Goal: Task Accomplishment & Management: Use online tool/utility

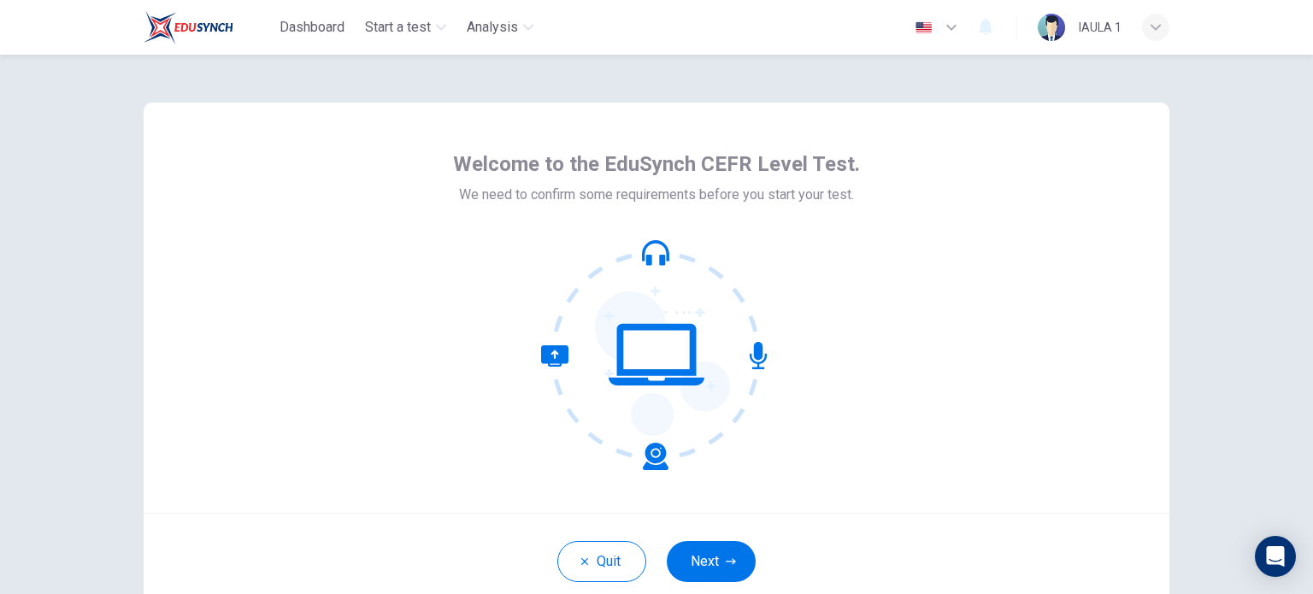
scroll to position [85, 0]
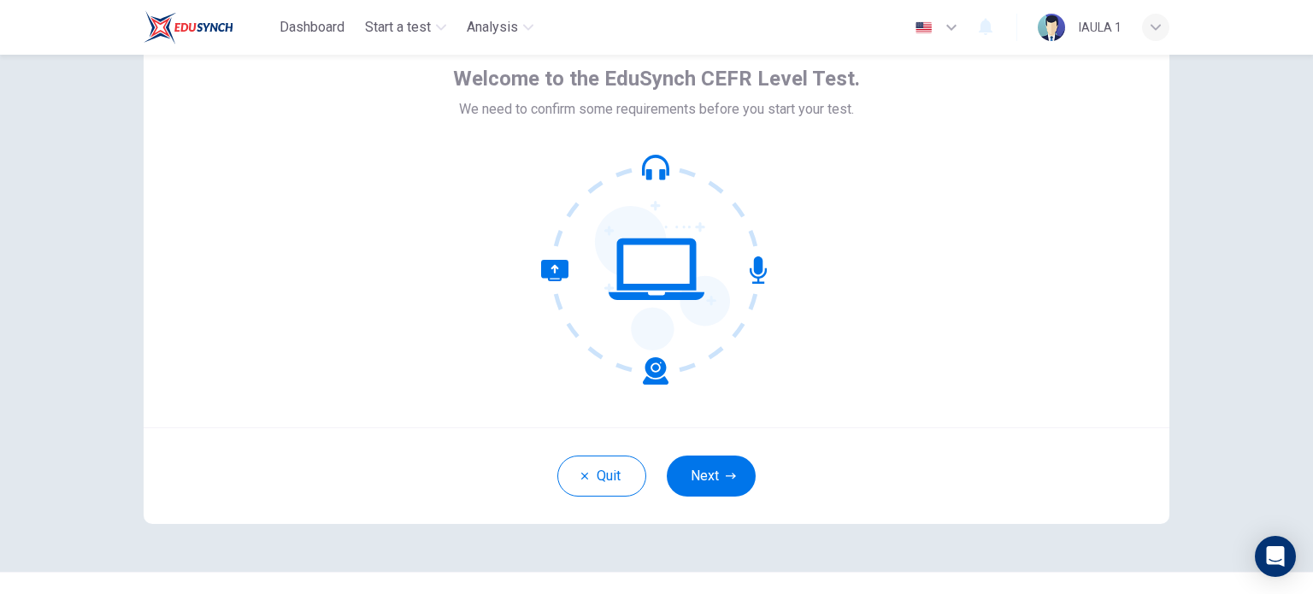
click at [701, 479] on button "Next" at bounding box center [711, 475] width 89 height 41
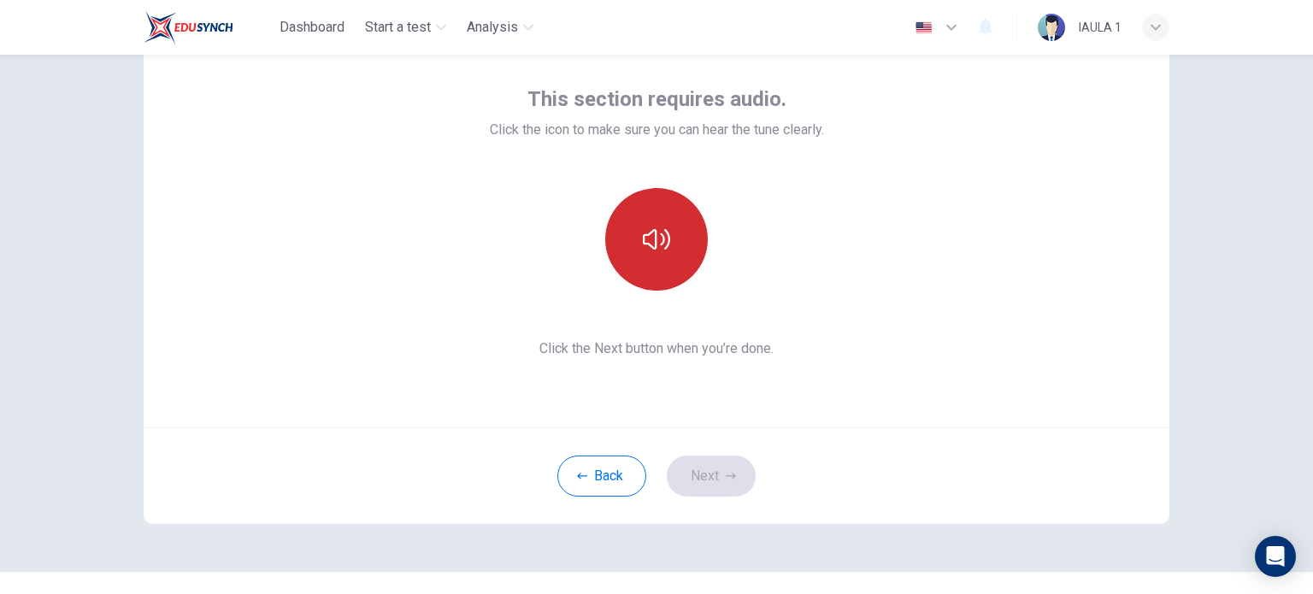
drag, startPoint x: 643, startPoint y: 241, endPoint x: 696, endPoint y: 239, distance: 53.0
click at [643, 240] on icon "button" at bounding box center [656, 239] width 27 height 27
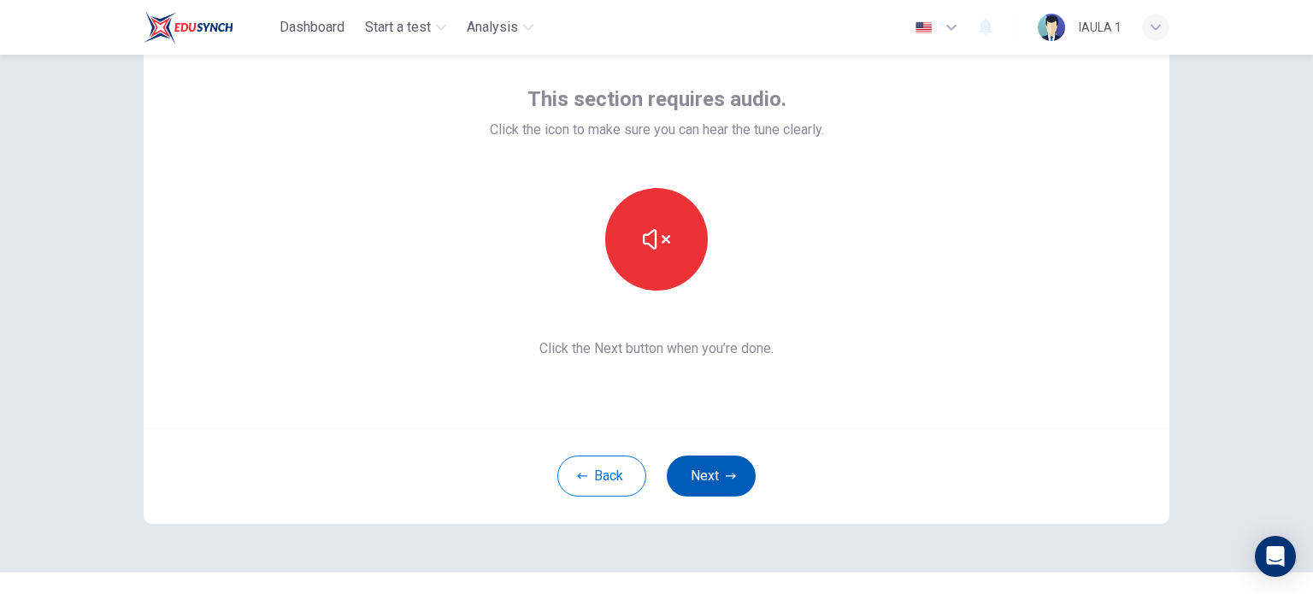
click at [716, 481] on button "Next" at bounding box center [711, 475] width 89 height 41
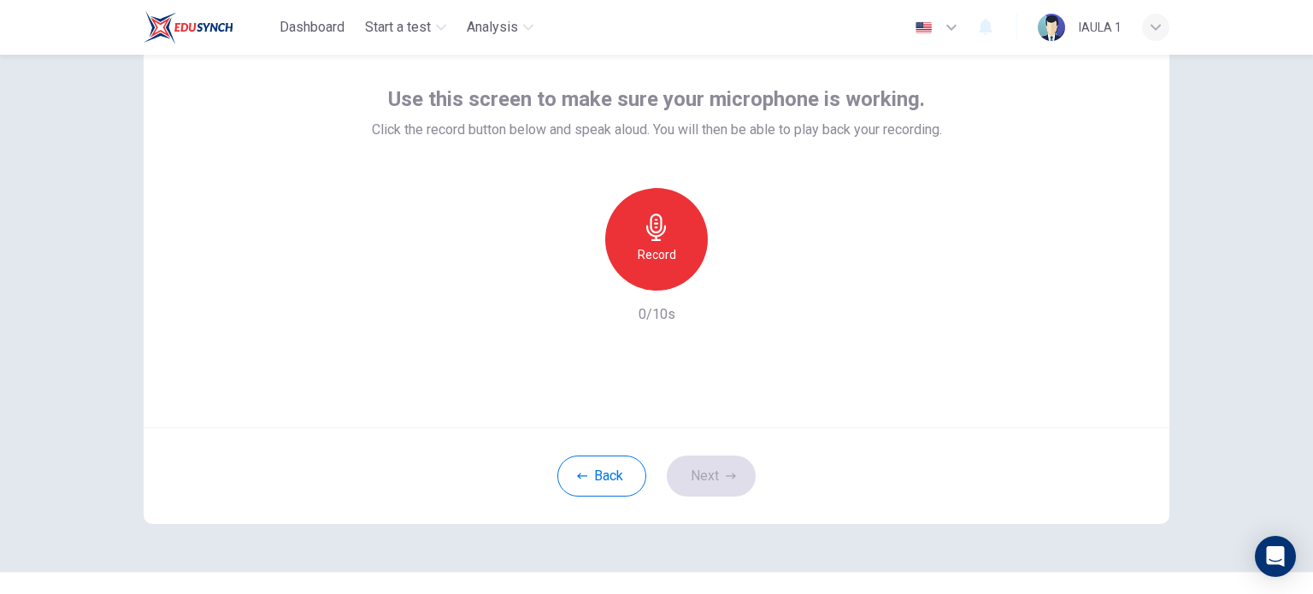
click at [647, 246] on h6 "Record" at bounding box center [657, 254] width 38 height 21
click at [663, 249] on h6 "Stop" at bounding box center [657, 254] width 26 height 21
click at [705, 471] on button "Next" at bounding box center [711, 475] width 89 height 41
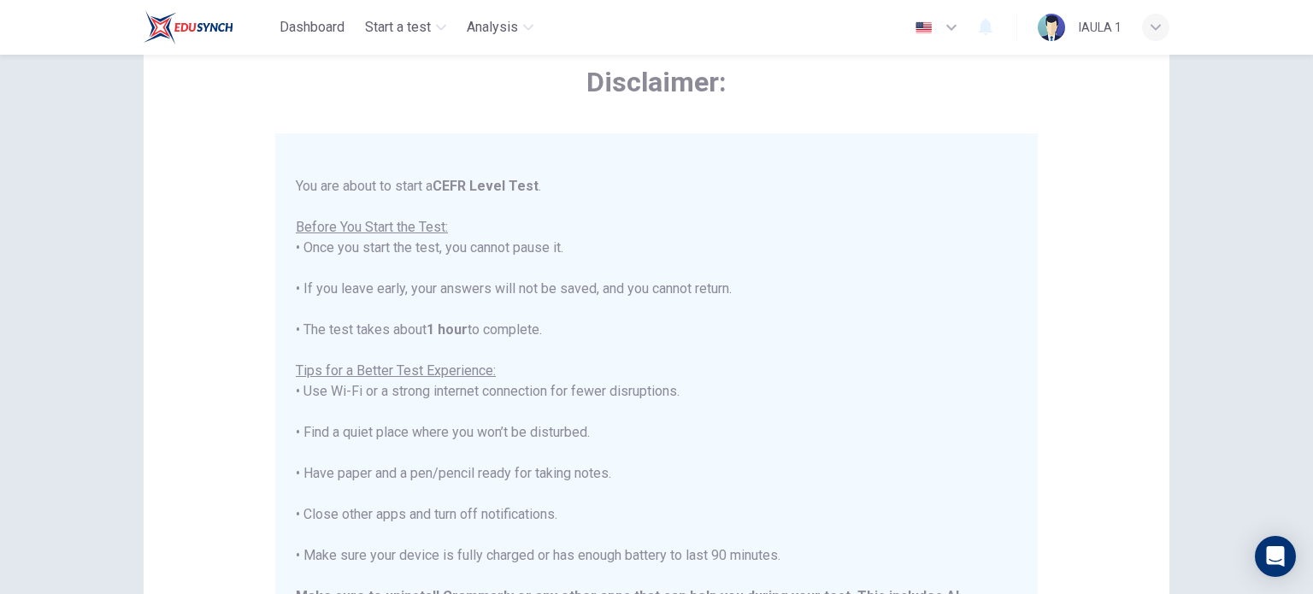
scroll to position [163, 0]
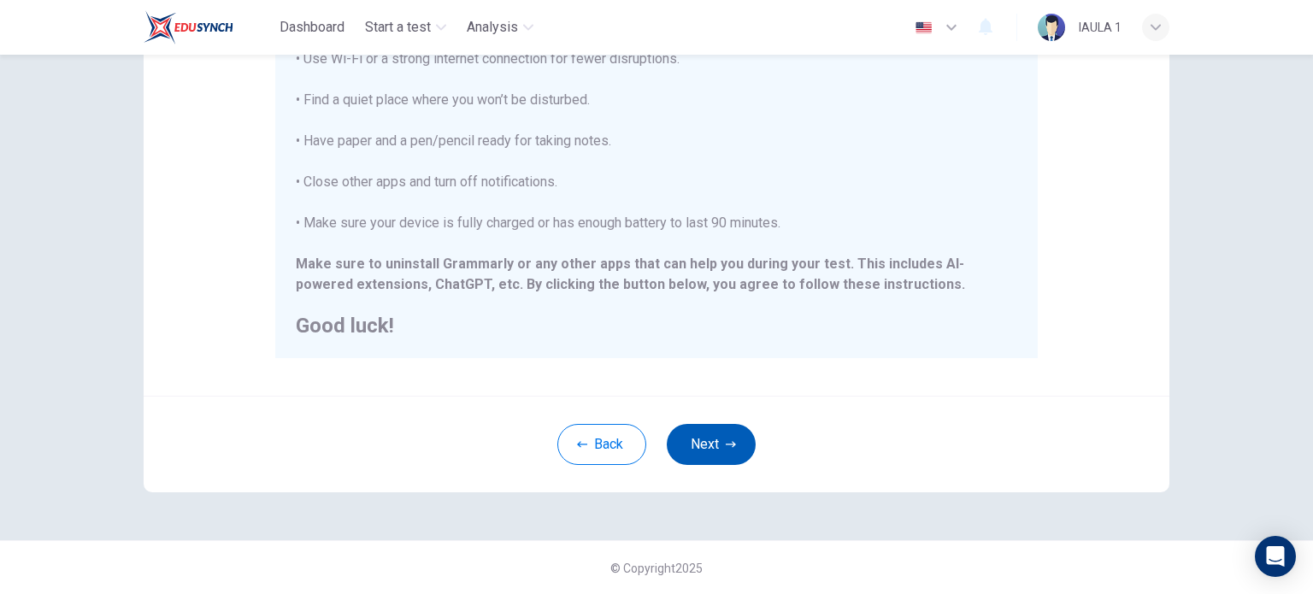
click at [672, 450] on button "Next" at bounding box center [711, 444] width 89 height 41
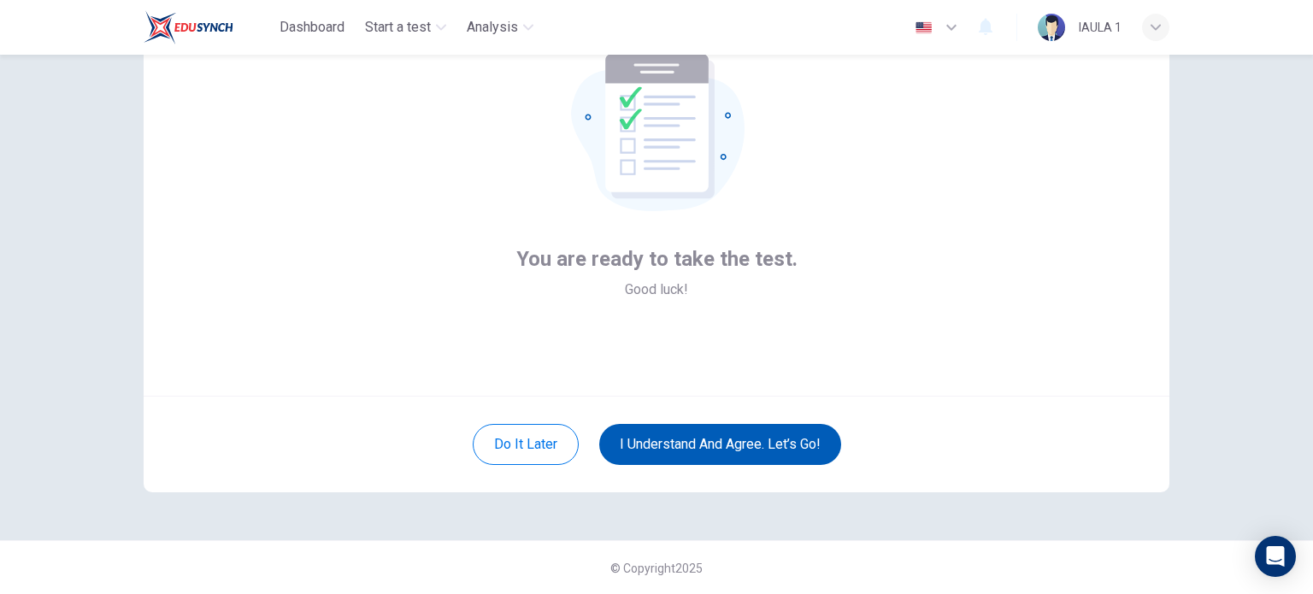
click at [720, 443] on button "I understand and agree. Let’s go!" at bounding box center [720, 444] width 242 height 41
